Goal: Task Accomplishment & Management: Manage account settings

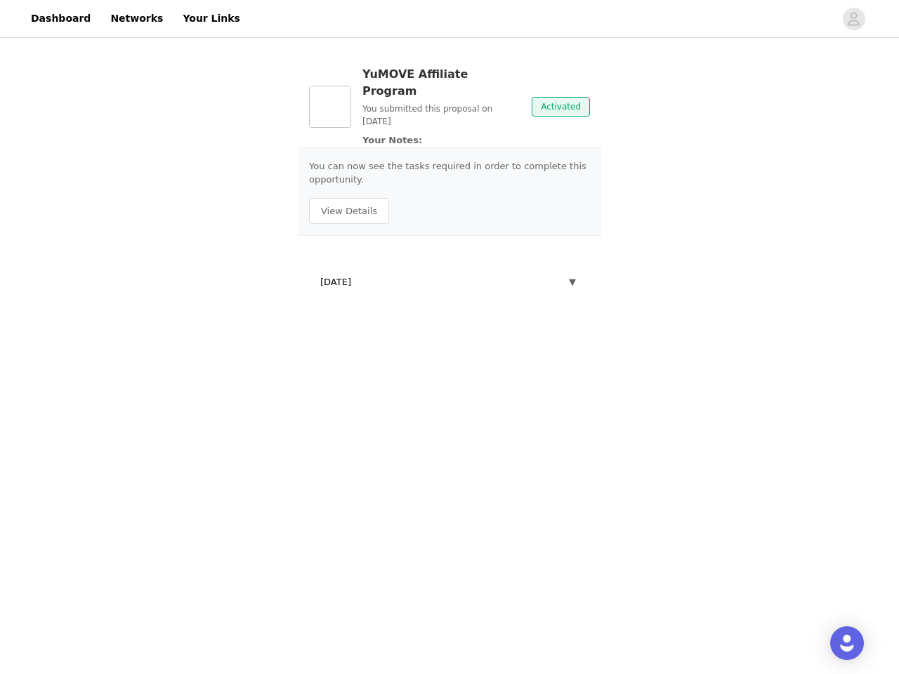
click at [449, 337] on body "Dashboard Networks Your Links YuMOVE Affiliate Program You submitted this propo…" at bounding box center [449, 337] width 899 height 674
click at [449, 159] on p "You can now see the tasks required in order to complete this opportunity." at bounding box center [449, 172] width 281 height 27
click at [449, 19] on div at bounding box center [541, 19] width 585 height 32
click at [854, 19] on icon "avatar" at bounding box center [853, 19] width 13 height 22
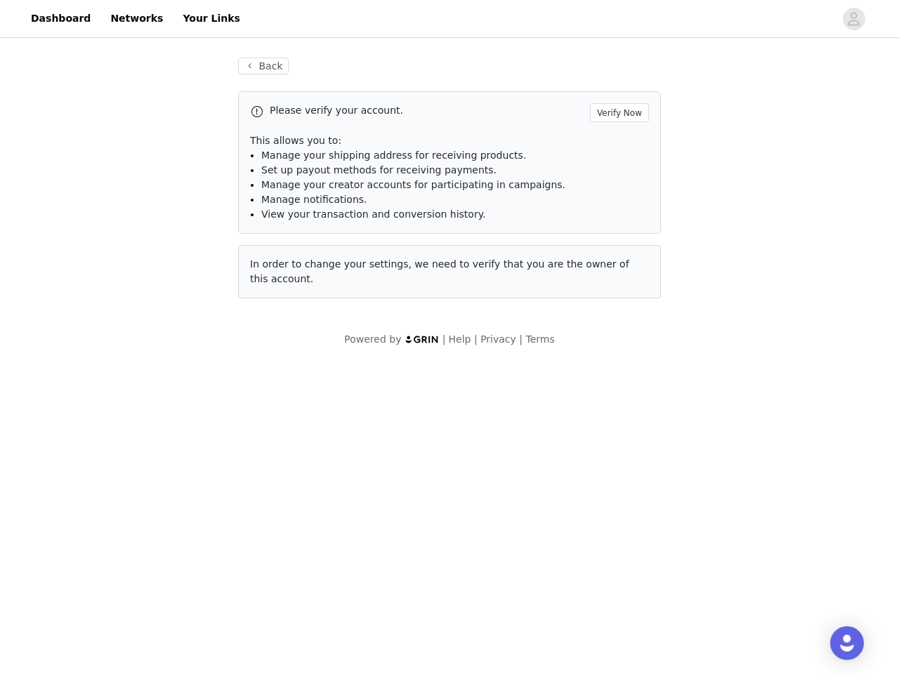
click at [346, 182] on span "Manage your creator accounts for participating in campaigns." at bounding box center [413, 184] width 304 height 11
